Goal: Information Seeking & Learning: Learn about a topic

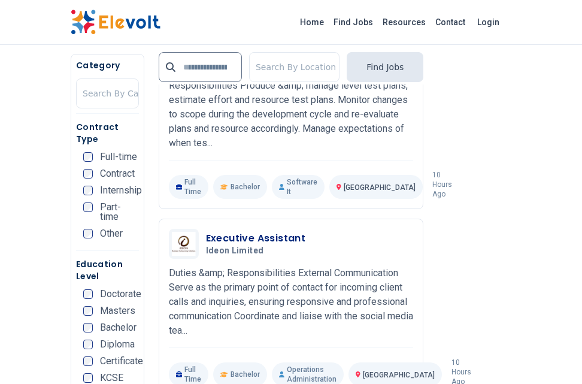
scroll to position [2766, 0]
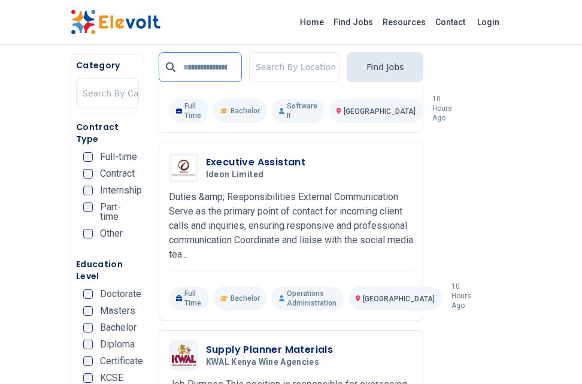
click at [218, 69] on input "text" at bounding box center [200, 67] width 83 height 30
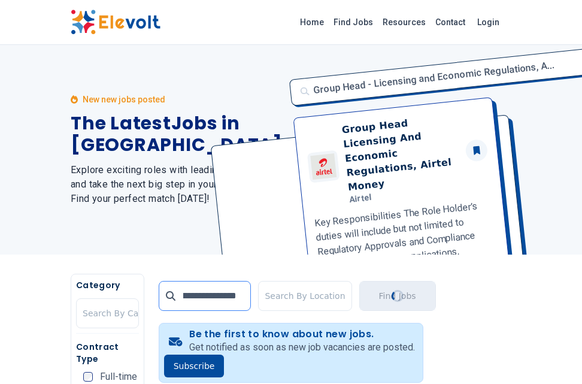
scroll to position [0, 81]
click at [403, 284] on button "Find Jobs" at bounding box center [397, 296] width 77 height 30
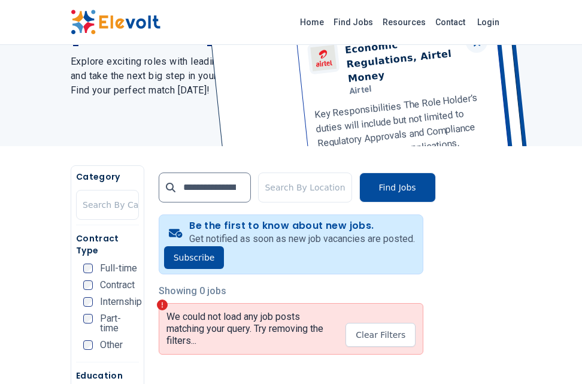
scroll to position [88, 0]
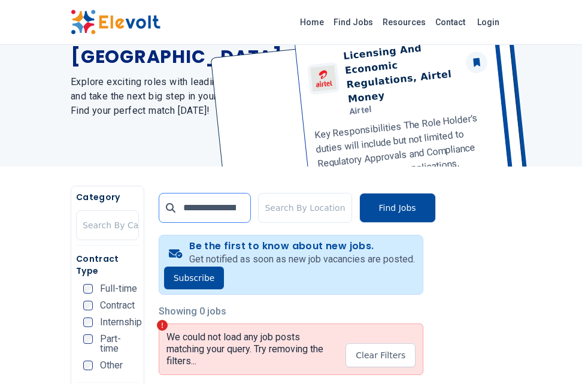
click at [207, 203] on input "**********" at bounding box center [205, 208] width 93 height 30
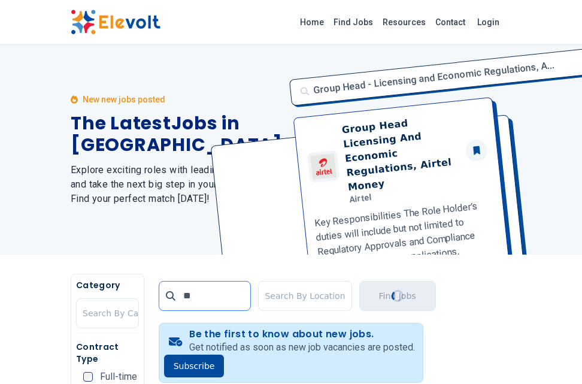
type input "*"
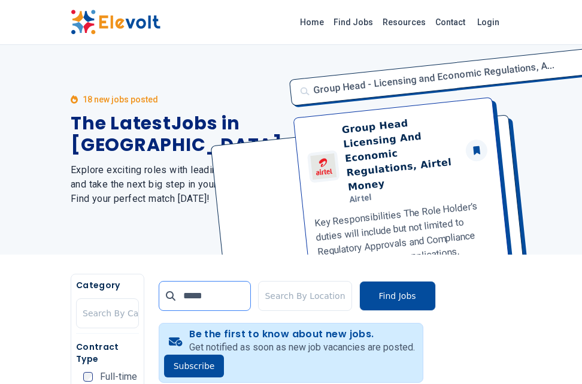
click button "submit" at bounding box center [0, 0] width 0 height 0
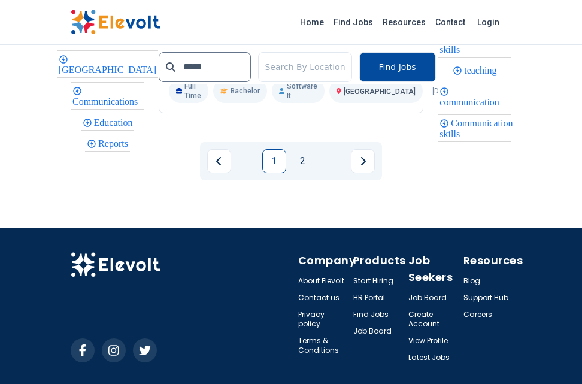
scroll to position [3421, 0]
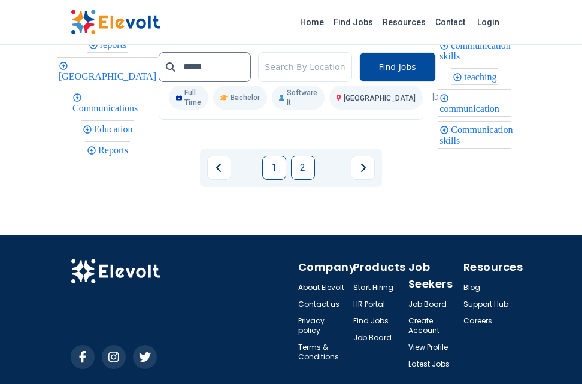
click at [293, 180] on link "2" at bounding box center [303, 168] width 24 height 24
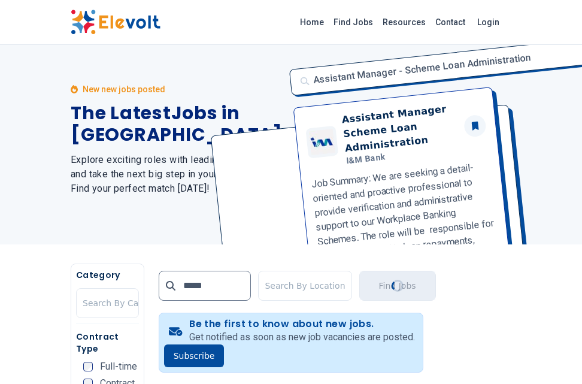
scroll to position [0, 0]
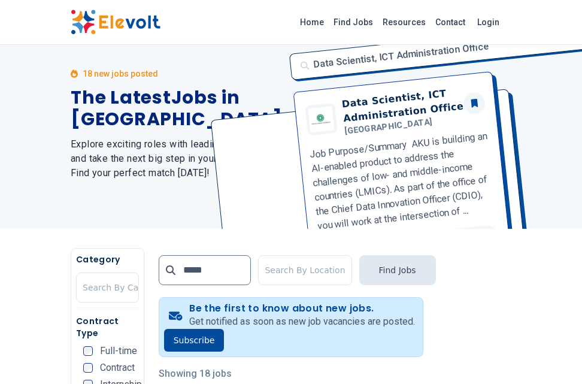
scroll to position [13, 0]
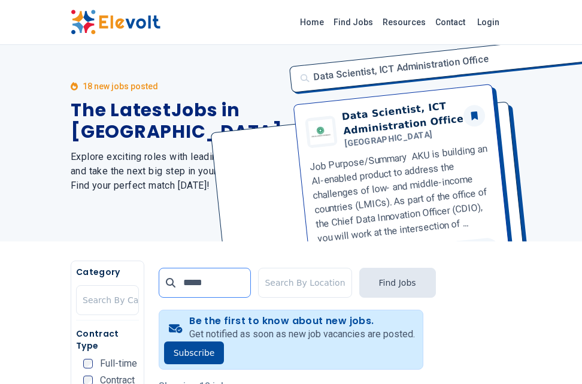
drag, startPoint x: 223, startPoint y: 283, endPoint x: 174, endPoint y: 280, distance: 49.2
click at [174, 280] on div "*****" at bounding box center [205, 283] width 93 height 30
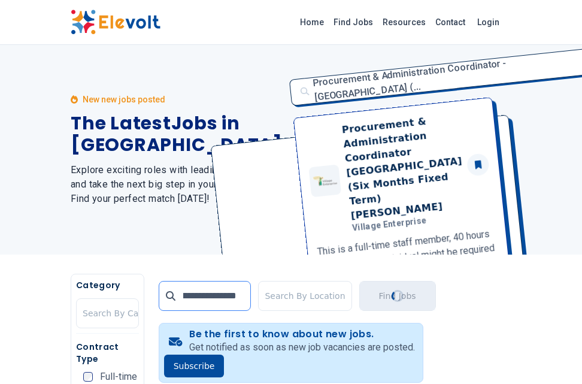
scroll to position [0, 46]
type input "**********"
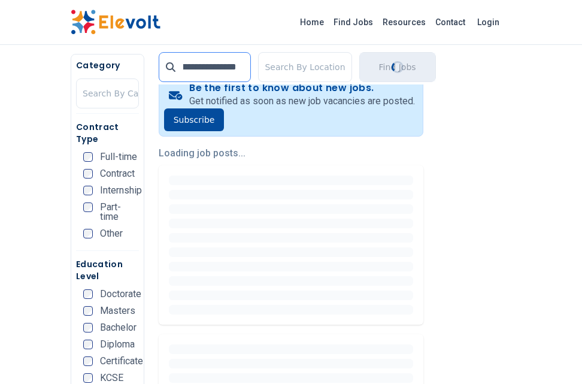
scroll to position [251, 0]
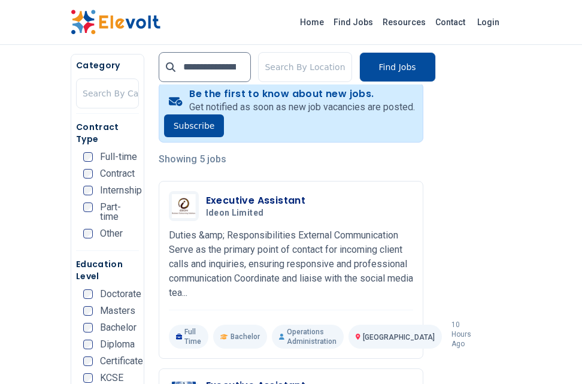
scroll to position [263, 0]
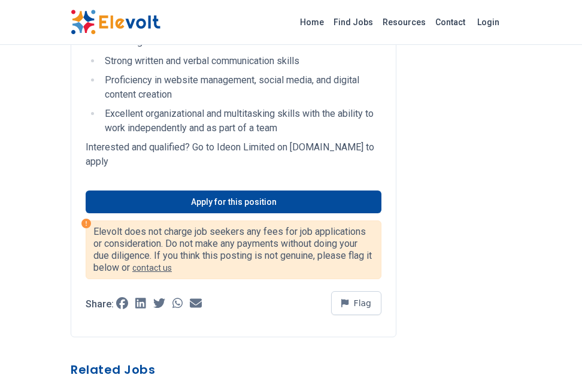
scroll to position [896, 0]
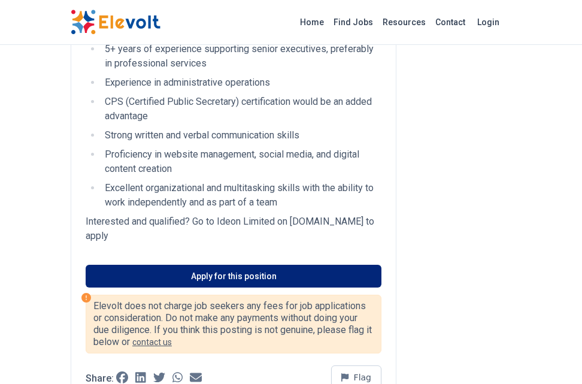
click at [256, 287] on link "Apply for this position" at bounding box center [234, 276] width 296 height 23
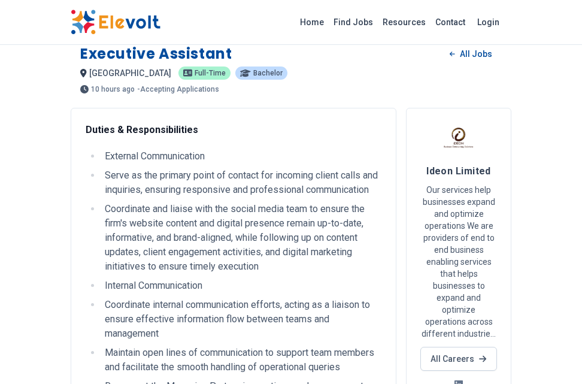
scroll to position [0, 0]
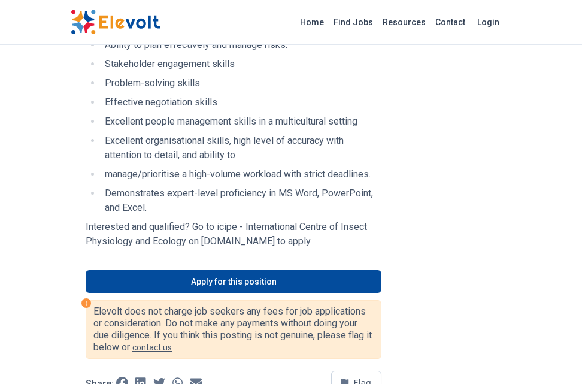
scroll to position [1814, 0]
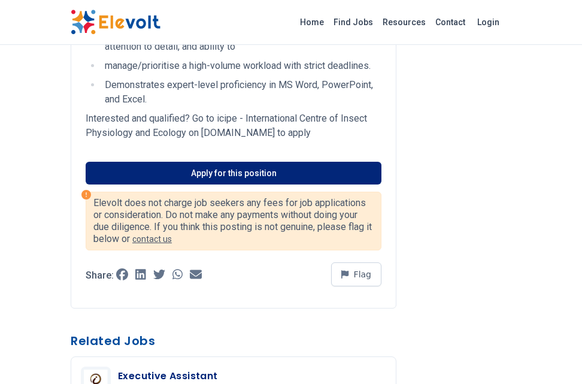
click at [318, 184] on link "Apply for this position" at bounding box center [234, 173] width 296 height 23
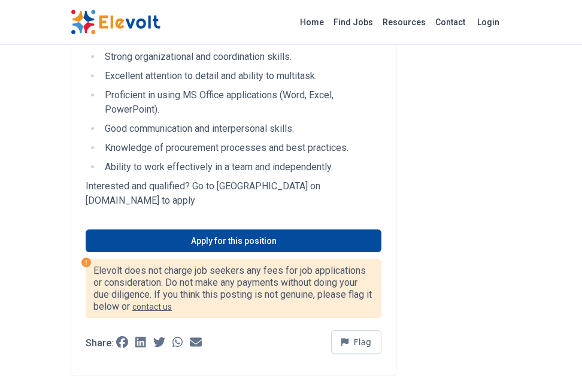
scroll to position [1422, 0]
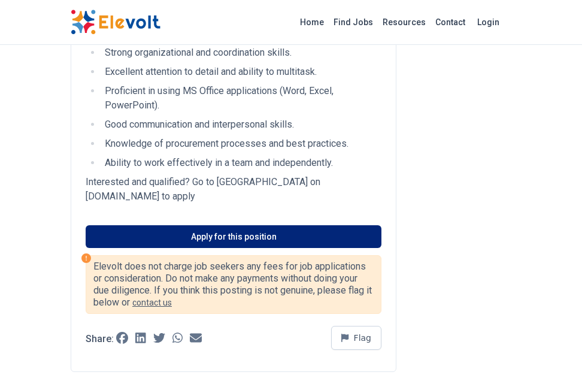
click at [326, 241] on link "Apply for this position" at bounding box center [234, 236] width 296 height 23
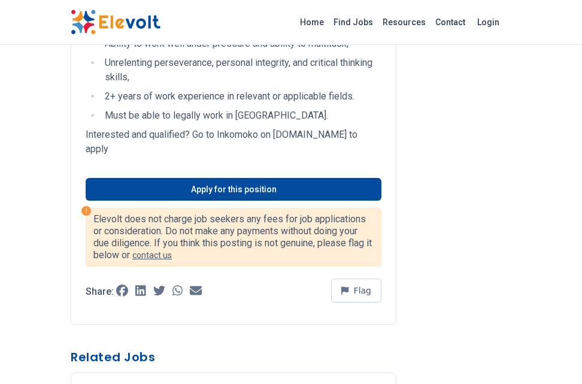
scroll to position [1682, 0]
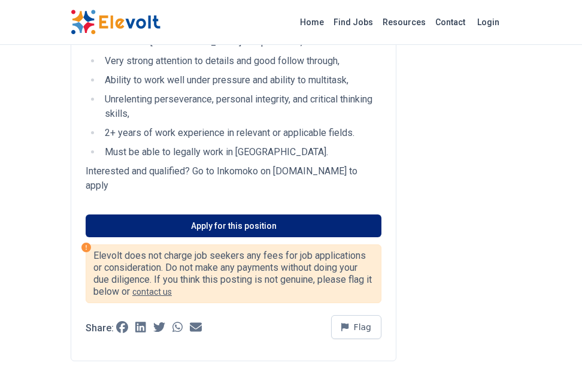
click at [357, 214] on link "Apply for this position" at bounding box center [234, 225] width 296 height 23
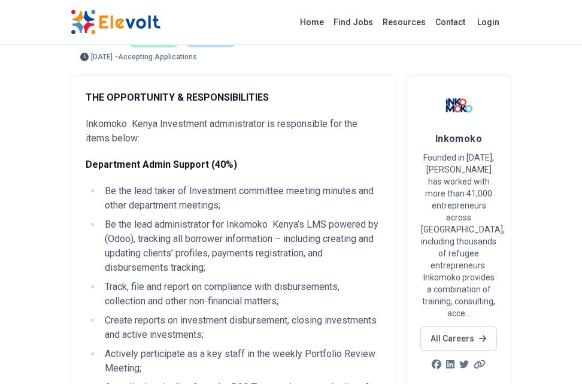
scroll to position [0, 0]
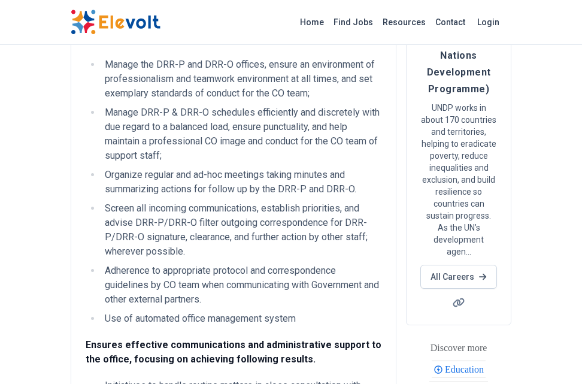
scroll to position [960, 0]
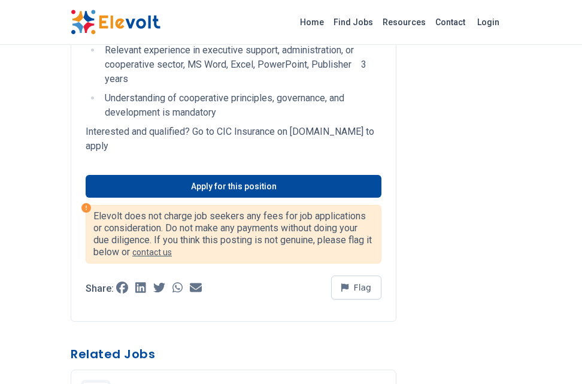
scroll to position [1667, 0]
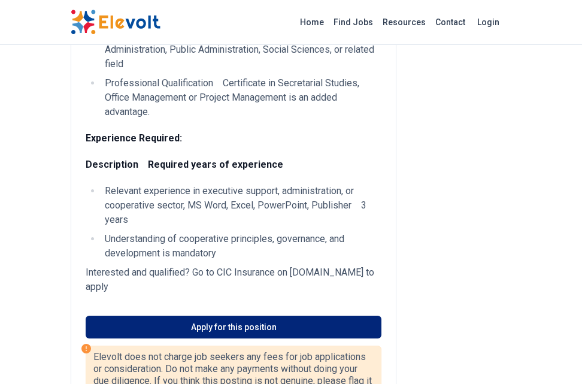
click at [187, 328] on link "Apply for this position" at bounding box center [234, 327] width 296 height 23
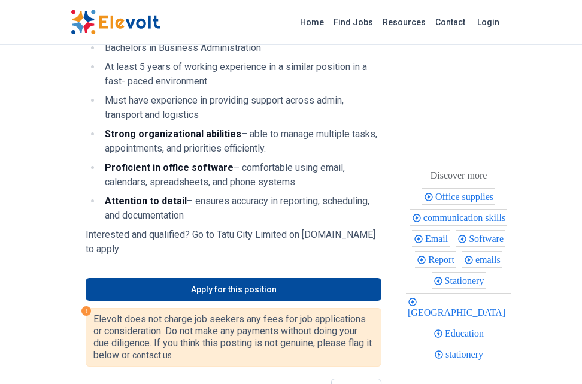
scroll to position [690, 0]
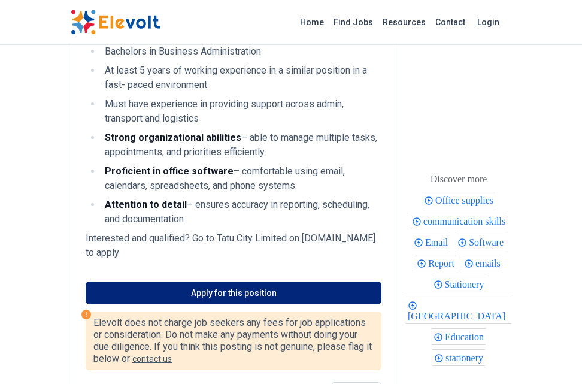
click at [327, 300] on link "Apply for this position" at bounding box center [234, 292] width 296 height 23
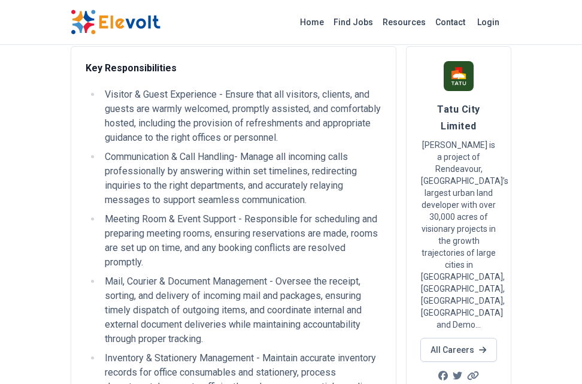
scroll to position [0, 0]
